Goal: Navigation & Orientation: Find specific page/section

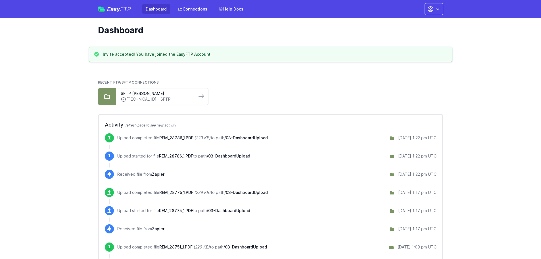
click at [198, 9] on link "Connections" at bounding box center [193, 9] width 36 height 10
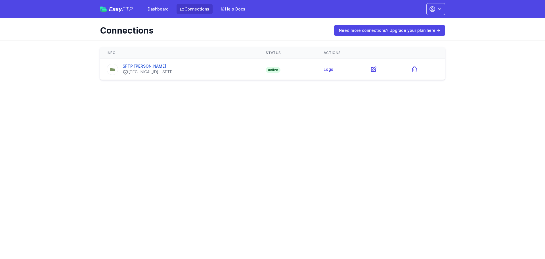
click at [232, 9] on link "Help Docs" at bounding box center [233, 9] width 32 height 10
click at [155, 9] on link "Dashboard" at bounding box center [158, 9] width 28 height 10
